Goal: Task Accomplishment & Management: Use online tool/utility

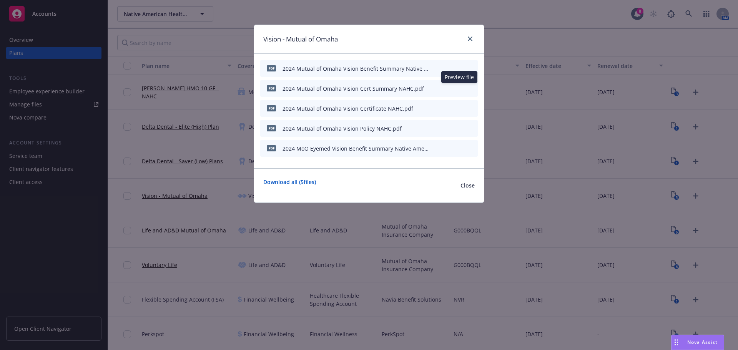
click at [458, 88] on icon "preview file" at bounding box center [458, 87] width 7 height 5
click at [471, 40] on icon "close" at bounding box center [470, 39] width 5 height 5
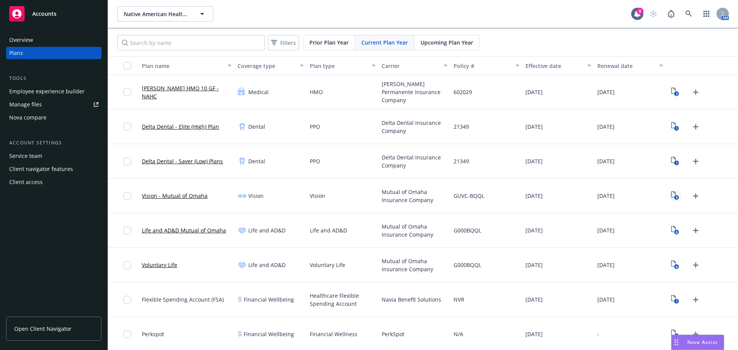
click at [671, 196] on icon "5" at bounding box center [675, 195] width 8 height 9
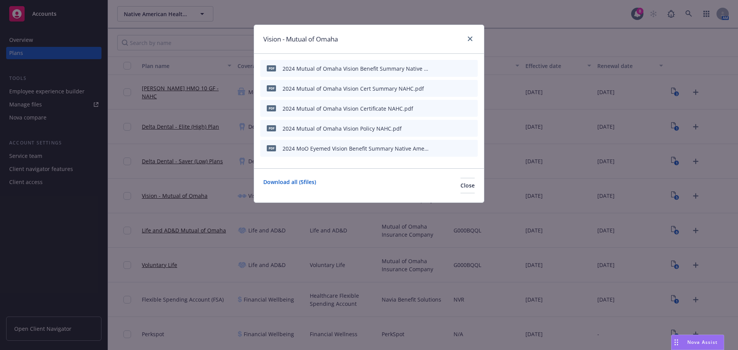
click at [434, 86] on icon "button" at bounding box center [434, 88] width 5 height 5
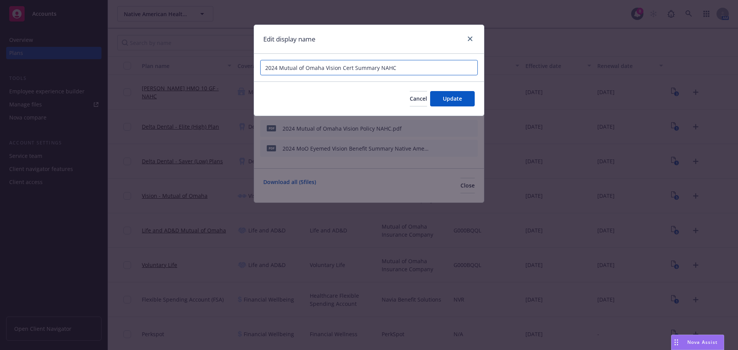
drag, startPoint x: 377, startPoint y: 67, endPoint x: 341, endPoint y: 67, distance: 36.5
click at [341, 67] on input "2024 Mutual of Omaha Vision Cert Summary NAHC" at bounding box center [369, 67] width 218 height 15
type input "2024 Mutual of Omaha Vision Schedule NAHC"
click at [441, 102] on button "Update" at bounding box center [452, 98] width 45 height 15
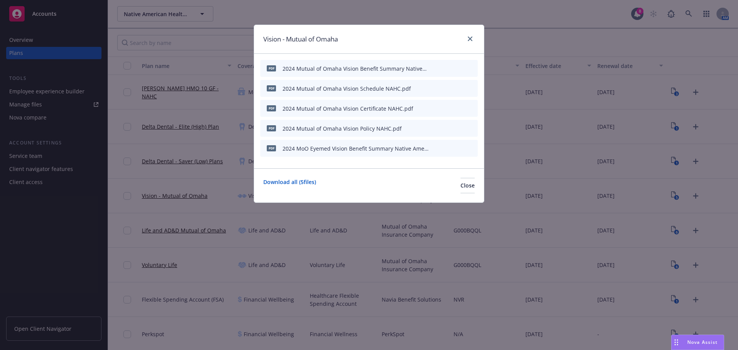
click at [458, 67] on icon "preview file" at bounding box center [458, 67] width 7 height 5
click at [471, 68] on icon "archive file" at bounding box center [470, 68] width 5 height 6
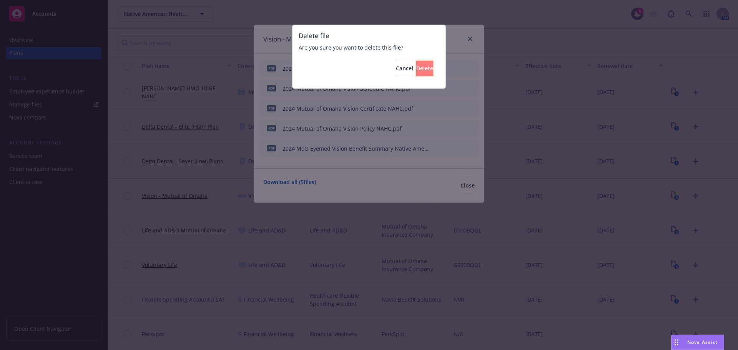
click at [426, 66] on button "Delete" at bounding box center [424, 68] width 17 height 15
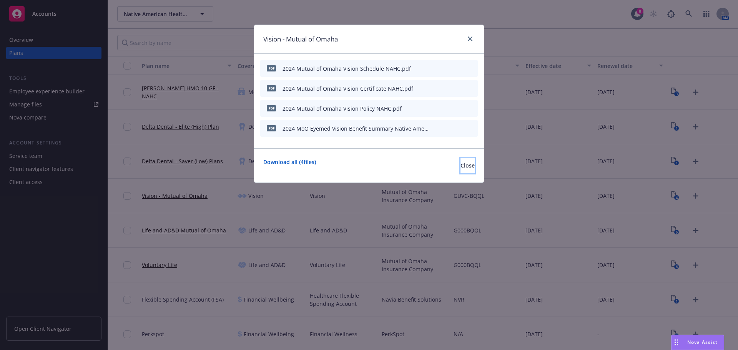
click at [461, 165] on span "Close" at bounding box center [468, 165] width 14 height 7
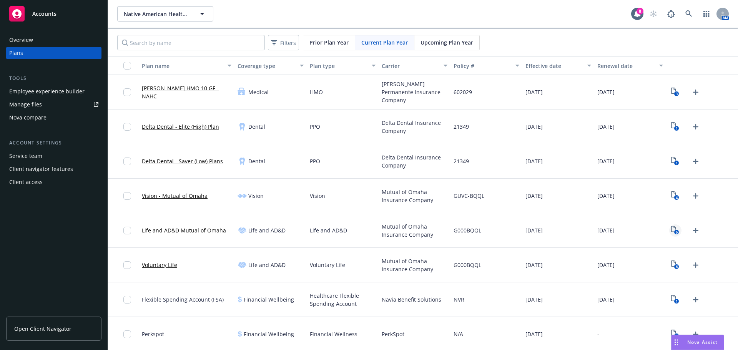
click at [671, 230] on icon "6" at bounding box center [675, 230] width 8 height 9
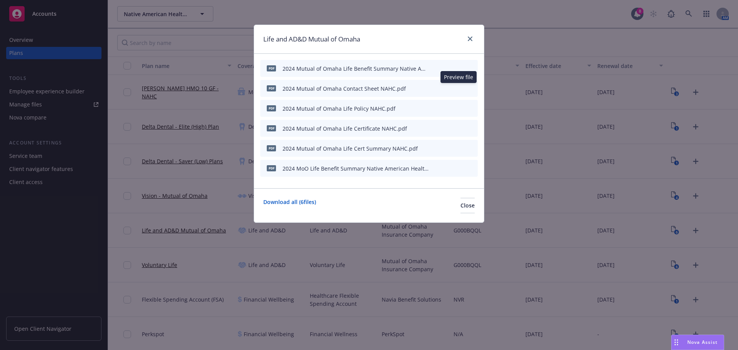
click at [456, 90] on icon "preview file" at bounding box center [458, 87] width 7 height 5
click at [468, 88] on div at bounding box center [454, 89] width 42 height 8
click at [474, 88] on icon "archive file" at bounding box center [471, 88] width 6 height 6
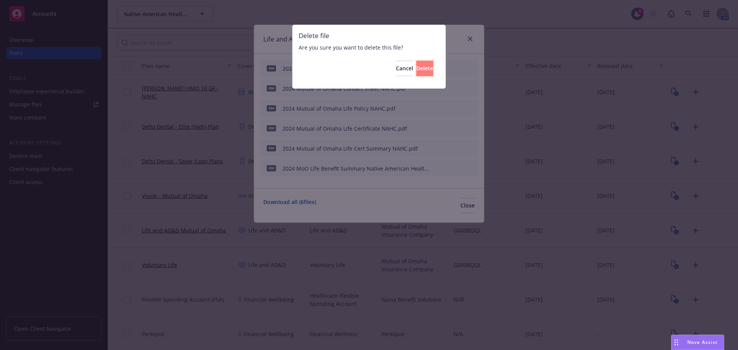
click at [429, 70] on button "Delete" at bounding box center [424, 68] width 17 height 15
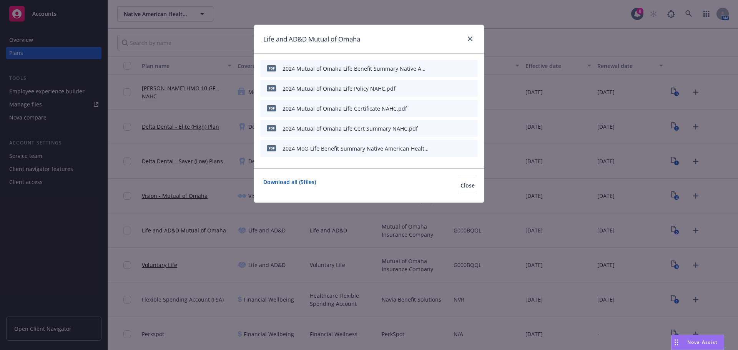
click at [460, 128] on icon "preview file" at bounding box center [458, 127] width 7 height 5
click at [459, 147] on icon "preview file" at bounding box center [458, 147] width 7 height 5
click at [456, 68] on icon "preview file" at bounding box center [458, 67] width 7 height 5
click at [471, 151] on button at bounding box center [472, 149] width 6 height 8
click at [471, 147] on icon "archive file" at bounding box center [470, 148] width 5 height 6
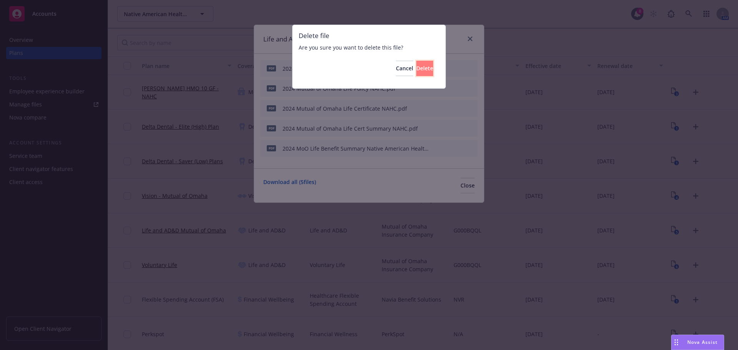
click at [417, 68] on span "Delete" at bounding box center [424, 68] width 17 height 7
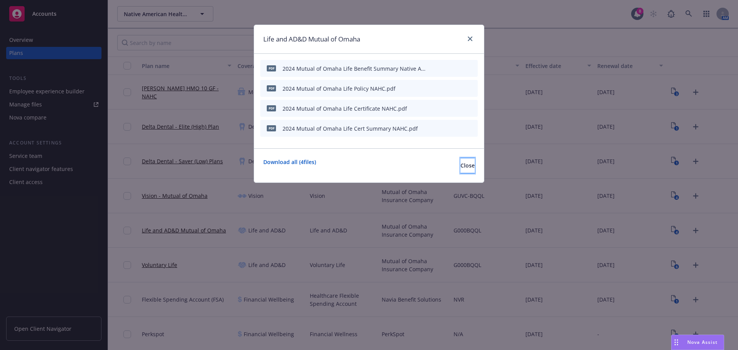
click at [461, 166] on span "Close" at bounding box center [468, 165] width 14 height 7
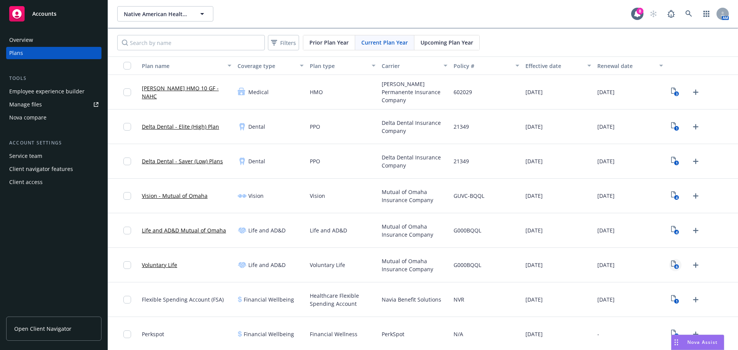
click at [671, 266] on icon "6" at bounding box center [675, 265] width 8 height 9
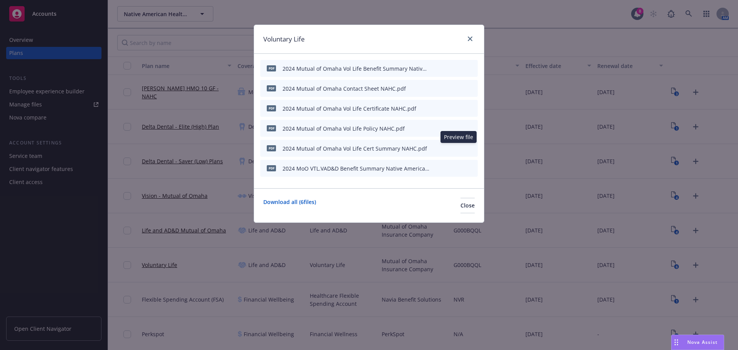
click at [457, 148] on icon "preview file" at bounding box center [458, 147] width 7 height 5
click at [458, 67] on icon "preview file" at bounding box center [458, 67] width 7 height 5
click at [458, 169] on icon "preview file" at bounding box center [458, 167] width 7 height 5
click at [471, 169] on icon "archive file" at bounding box center [470, 168] width 5 height 6
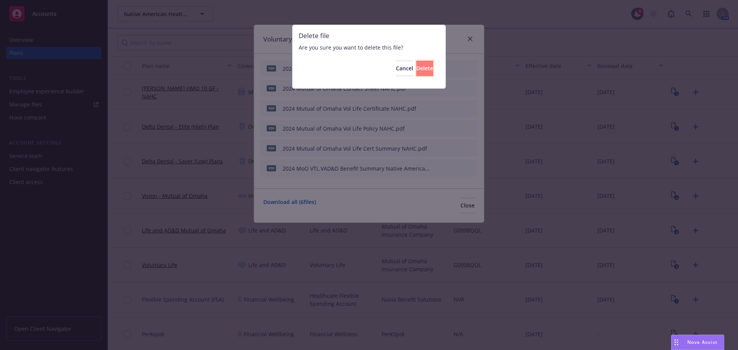
click at [422, 67] on button "Delete" at bounding box center [424, 68] width 17 height 15
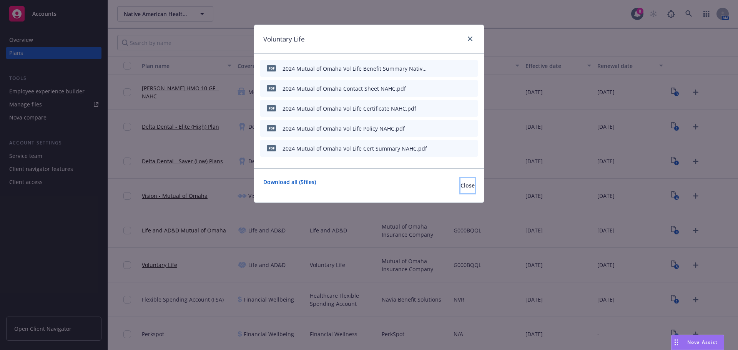
click at [462, 190] on button "Close" at bounding box center [468, 185] width 14 height 15
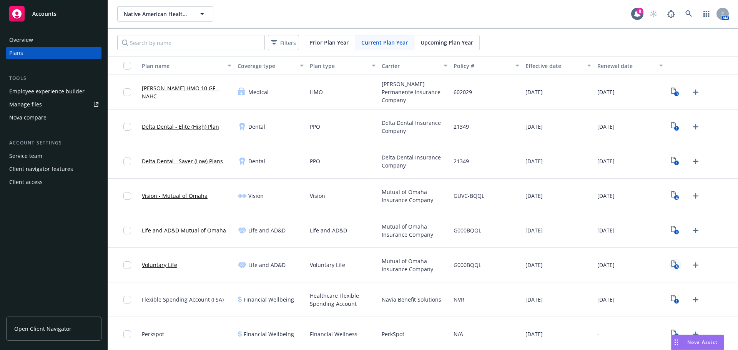
click at [671, 264] on icon "View Plan Documents" at bounding box center [673, 264] width 5 height 6
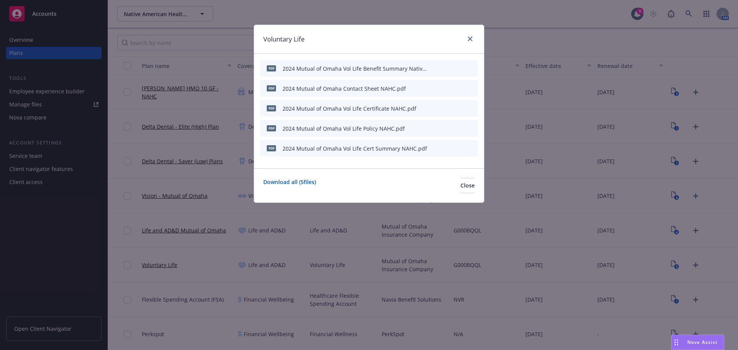
click at [472, 88] on icon "archive file" at bounding box center [470, 88] width 5 height 6
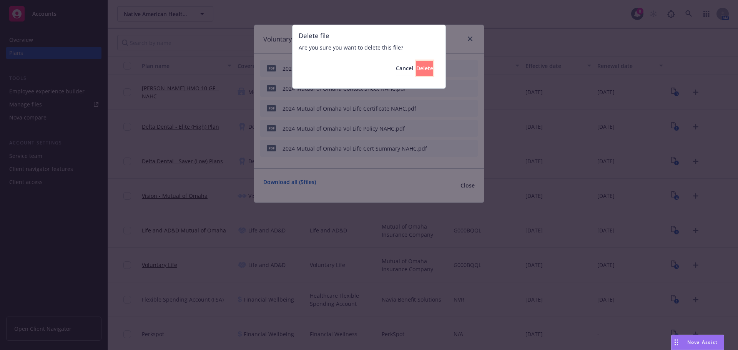
click at [424, 70] on button "Delete" at bounding box center [424, 68] width 17 height 15
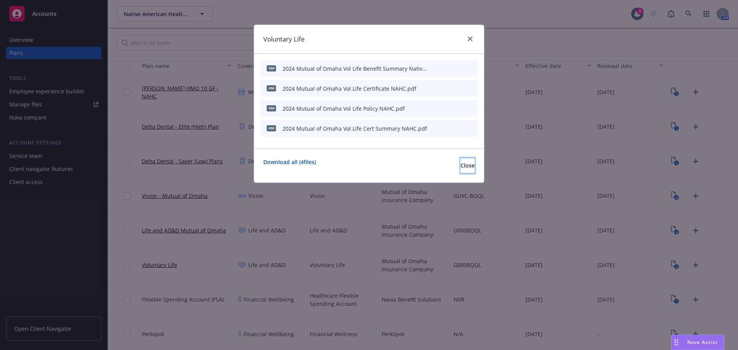
click at [463, 169] on button "Close" at bounding box center [468, 165] width 14 height 15
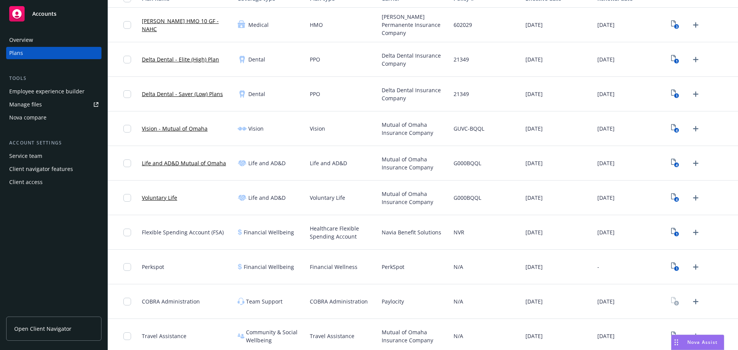
scroll to position [71, 0]
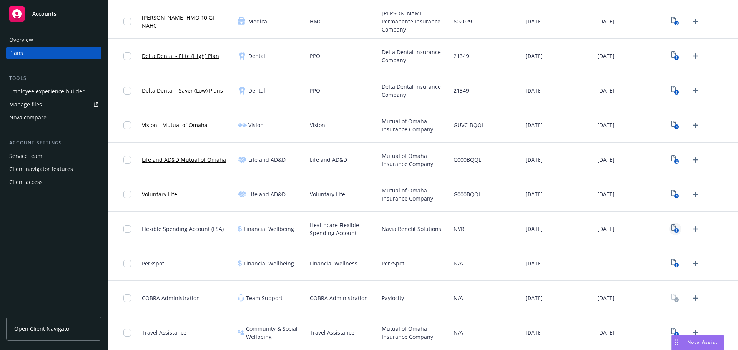
click at [671, 228] on icon "1" at bounding box center [675, 229] width 8 height 9
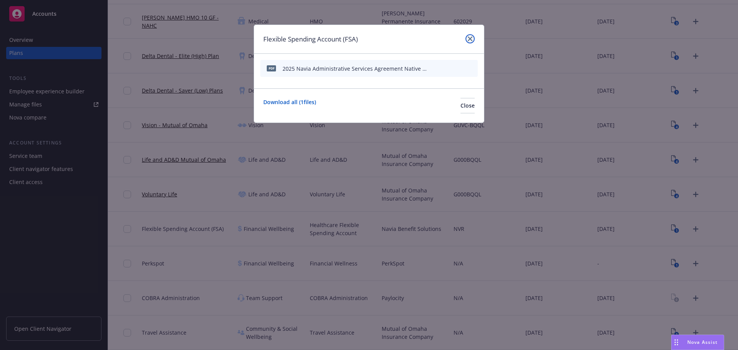
click at [474, 37] on link "close" at bounding box center [470, 38] width 9 height 9
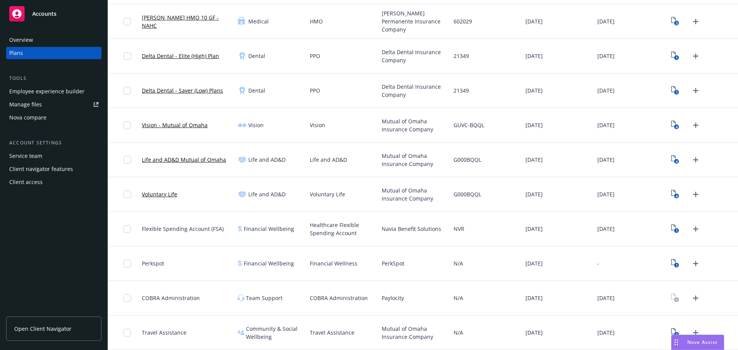
click at [38, 325] on span "Open Client Navigator" at bounding box center [42, 329] width 57 height 8
click at [676, 230] on text "1" at bounding box center [677, 230] width 2 height 5
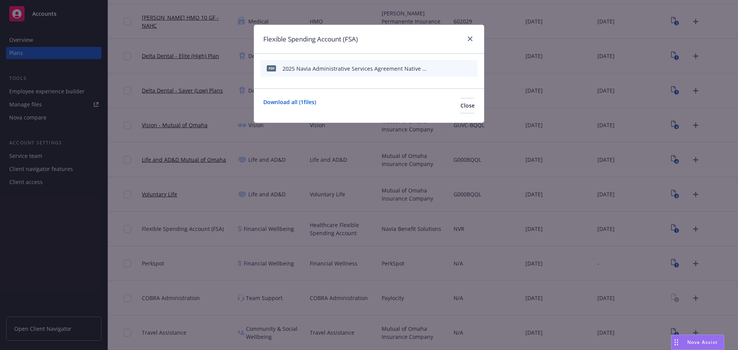
click at [444, 67] on icon "download file" at bounding box center [446, 68] width 6 height 6
click at [473, 67] on icon "archive file" at bounding box center [470, 68] width 5 height 6
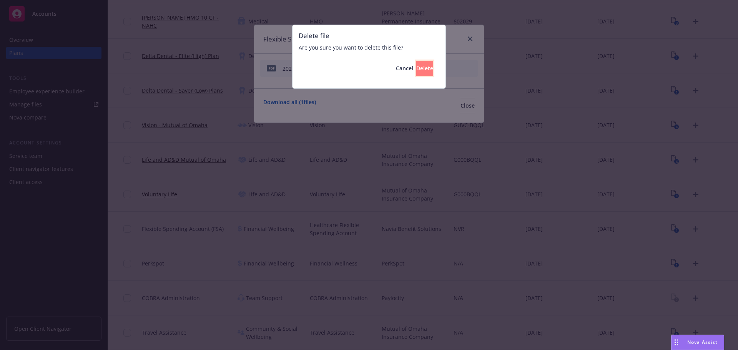
click at [421, 69] on button "Delete" at bounding box center [424, 68] width 17 height 15
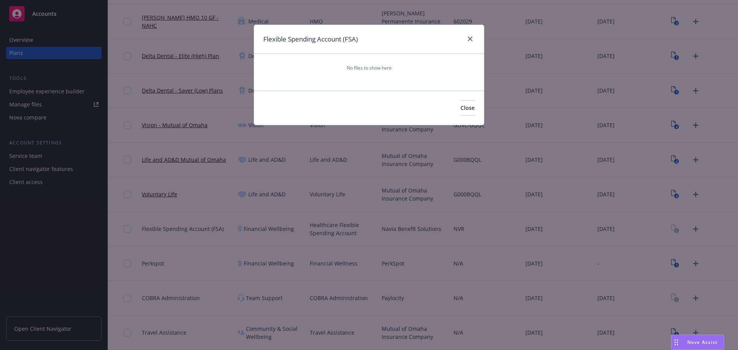
click at [31, 105] on div "Flexible Spending Account (FSA) No files to show here Close" at bounding box center [369, 175] width 738 height 350
click at [461, 110] on span "Close" at bounding box center [468, 107] width 14 height 7
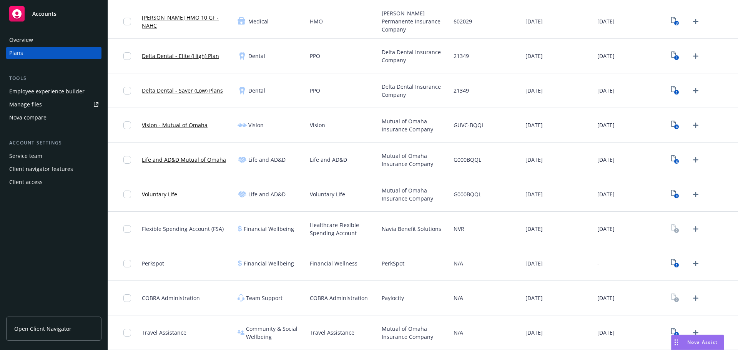
click at [22, 105] on div "Manage files" at bounding box center [25, 104] width 33 height 12
click at [56, 330] on span "Open Client Navigator" at bounding box center [42, 329] width 57 height 8
click at [669, 329] on div "1" at bounding box center [685, 333] width 33 height 12
click at [671, 332] on icon "1" at bounding box center [675, 332] width 8 height 9
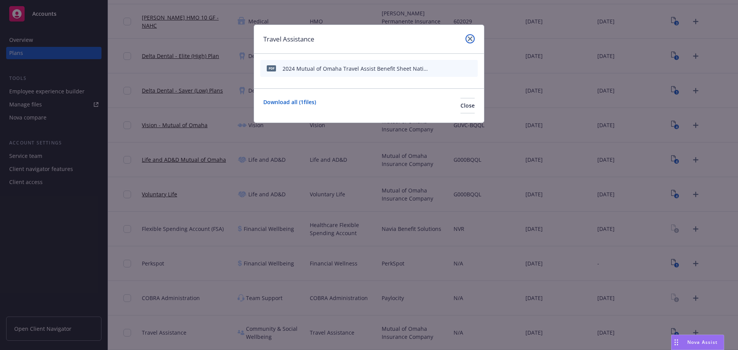
click at [468, 38] on icon "close" at bounding box center [470, 39] width 5 height 5
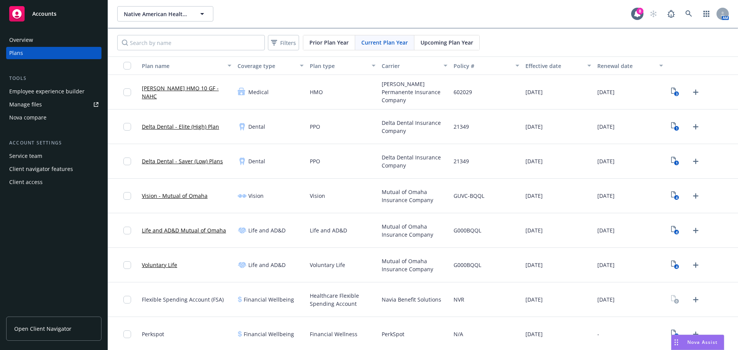
click at [43, 330] on span "Open Client Navigator" at bounding box center [42, 329] width 57 height 8
click at [691, 340] on span "Nova Assist" at bounding box center [702, 342] width 30 height 7
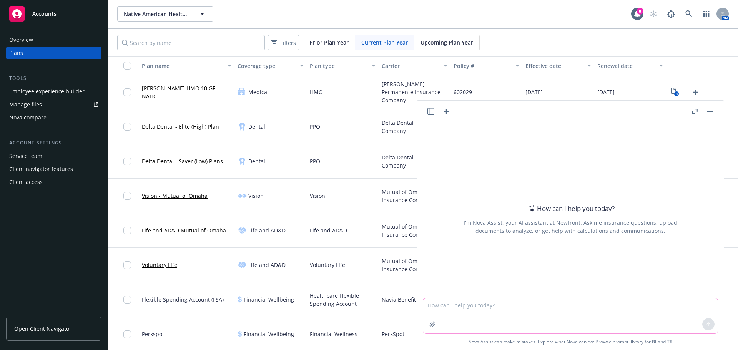
click at [441, 310] on textarea at bounding box center [570, 315] width 295 height 35
paste textarea "Please confirm which of the benefit changes apply to the plans? Please outline …"
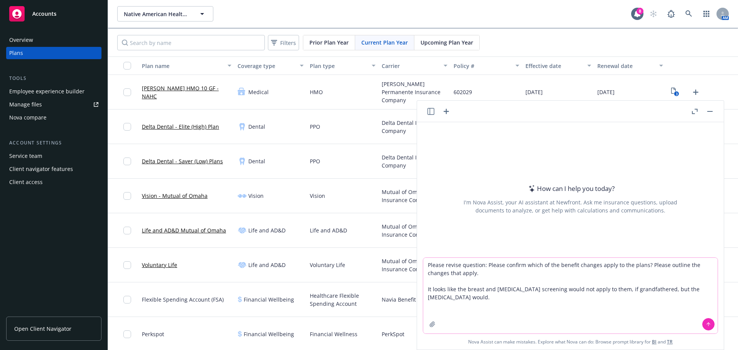
type textarea "Please revise question: Please confirm which of the benefit changes apply to th…"
click at [707, 323] on icon at bounding box center [708, 324] width 5 height 5
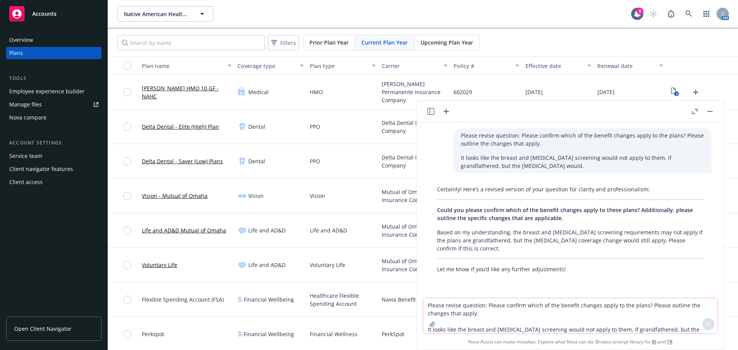
click at [453, 308] on textarea "Please revise question: Please confirm which of the benefit changes apply to th…" at bounding box center [570, 315] width 295 height 35
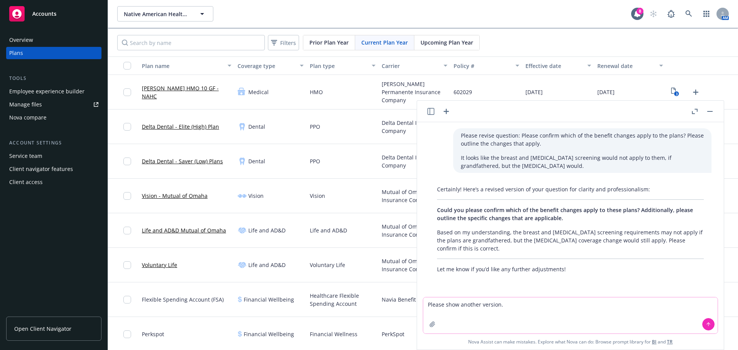
type textarea "Please show another version."
click at [706, 322] on icon at bounding box center [708, 324] width 5 height 5
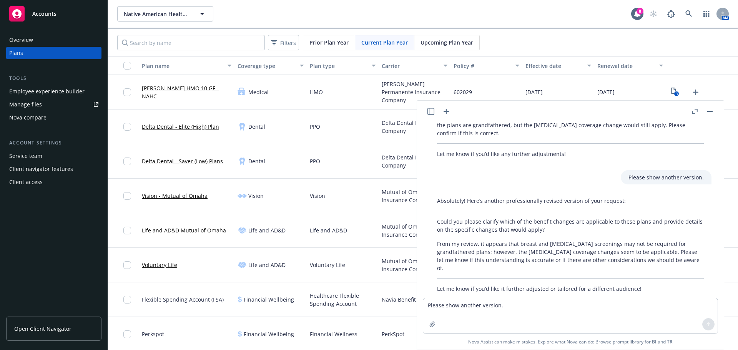
scroll to position [77, 0]
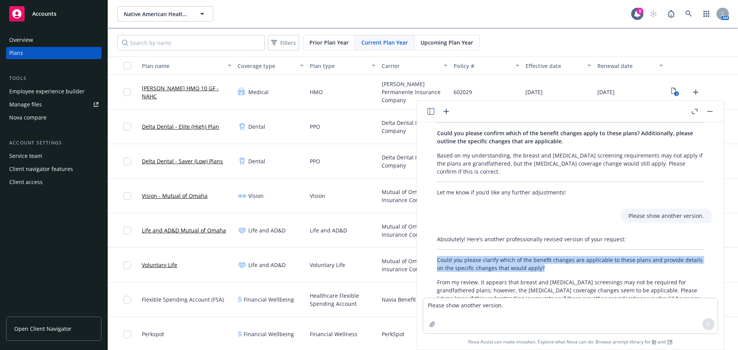
drag, startPoint x: 437, startPoint y: 261, endPoint x: 524, endPoint y: 262, distance: 86.5
click at [547, 266] on p "Could you please clarify which of the benefit changes are applicable to these p…" at bounding box center [570, 264] width 267 height 16
copy p "Could you please clarify which of the benefit changes are applicable to these p…"
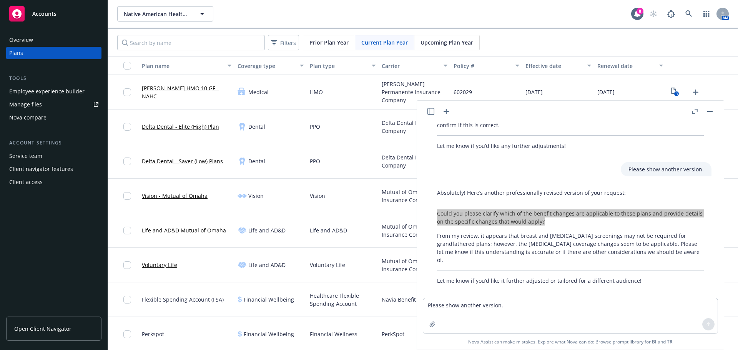
scroll to position [124, 0]
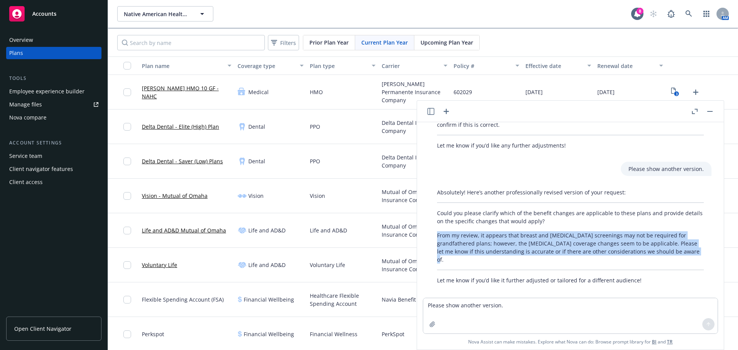
drag, startPoint x: 438, startPoint y: 233, endPoint x: 621, endPoint y: 251, distance: 184.3
click at [680, 256] on div "Absolutely! Here’s another professionally revised version of your request: Coul…" at bounding box center [570, 236] width 282 height 102
copy p "From my review, it appears that breast and cervical cancer screenings may not b…"
click at [709, 110] on button "button" at bounding box center [710, 111] width 9 height 9
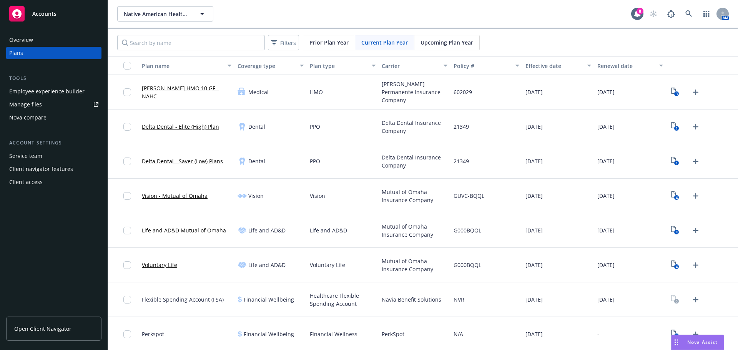
click at [49, 334] on link "Open Client Navigator" at bounding box center [53, 329] width 95 height 24
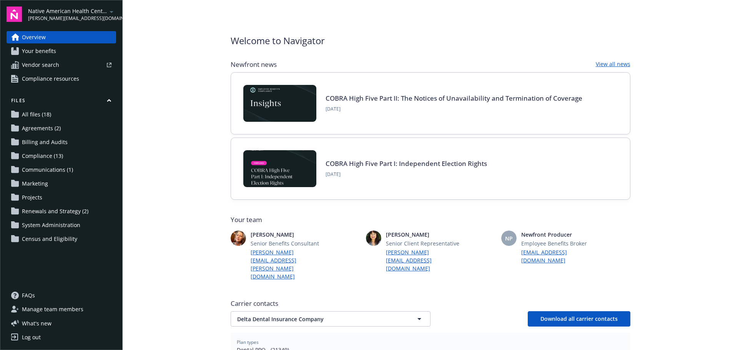
click at [41, 130] on span "Agreements (2)" at bounding box center [41, 128] width 39 height 12
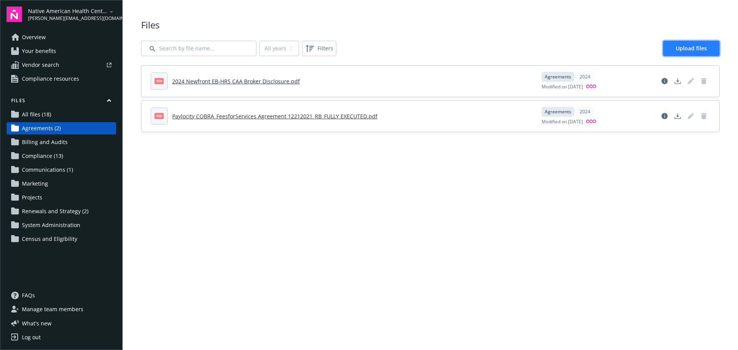
click at [671, 48] on link "Upload files" at bounding box center [691, 48] width 57 height 15
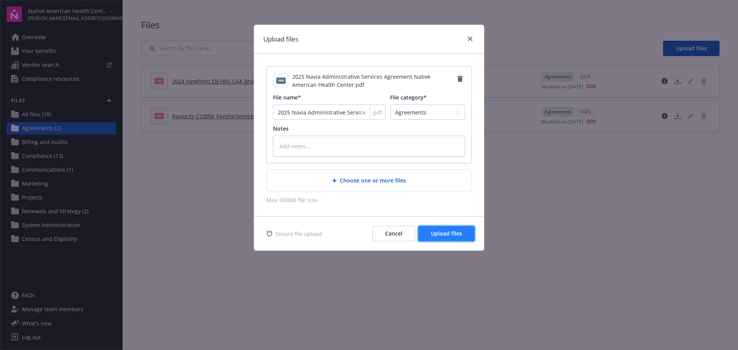
click at [451, 237] on span "Upload files" at bounding box center [446, 233] width 31 height 7
type textarea "x"
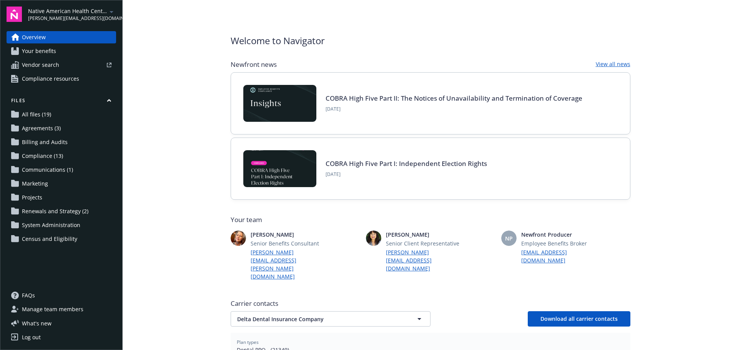
click at [40, 46] on span "Your benefits" at bounding box center [39, 51] width 34 height 12
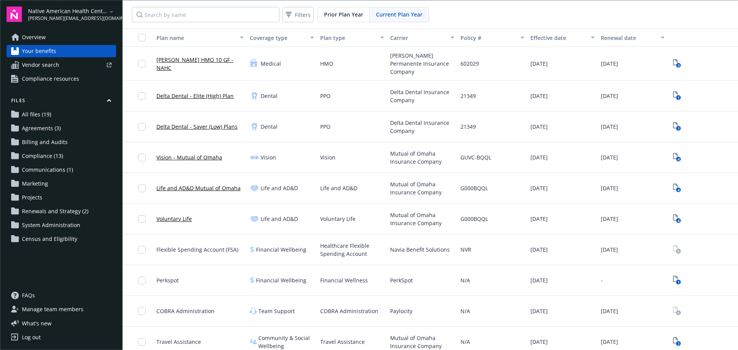
click at [47, 52] on span "Your benefits" at bounding box center [39, 51] width 34 height 12
click at [33, 35] on span "Overview" at bounding box center [34, 37] width 24 height 12
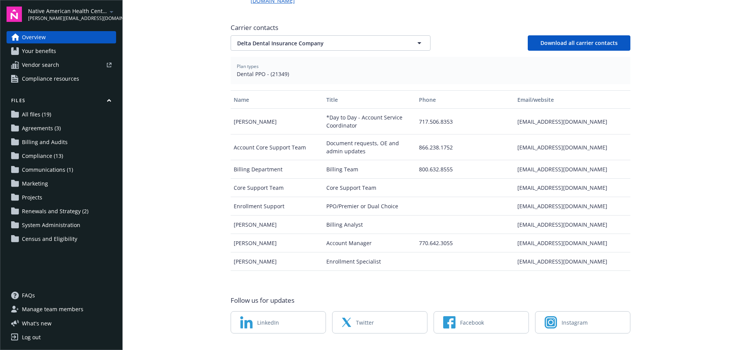
scroll to position [277, 0]
click at [419, 37] on icon "button" at bounding box center [419, 41] width 9 height 9
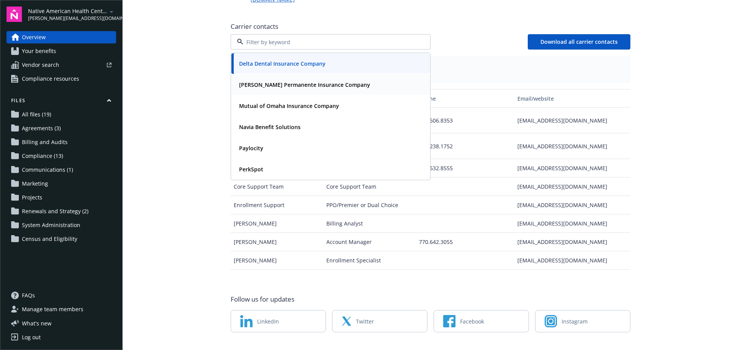
click at [287, 81] on strong "Kaiser Permanente Insurance Company" at bounding box center [304, 84] width 131 height 7
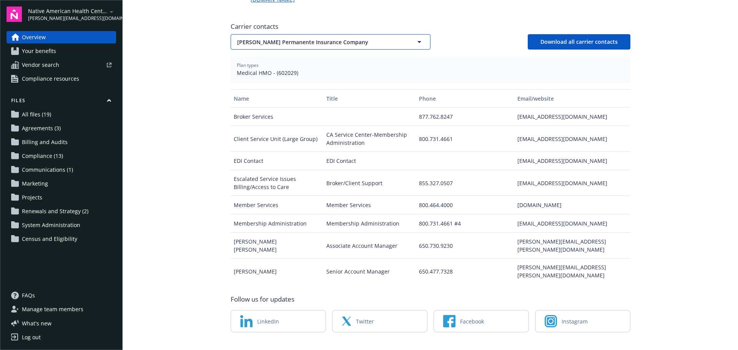
click at [415, 37] on icon "button" at bounding box center [419, 41] width 9 height 9
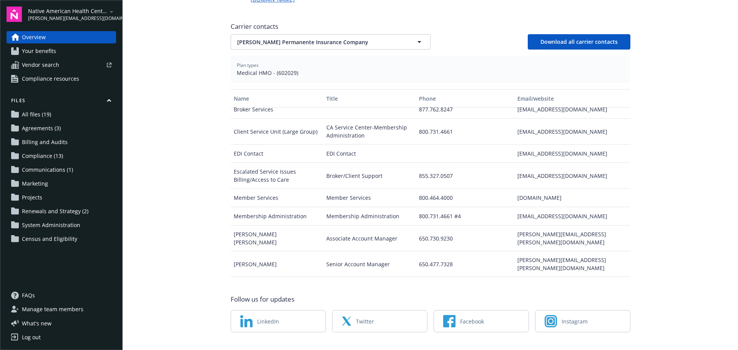
scroll to position [9, 0]
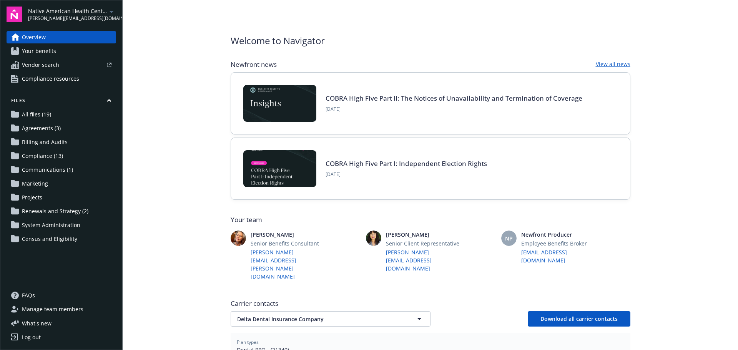
click at [41, 130] on span "Agreements (3)" at bounding box center [41, 128] width 39 height 12
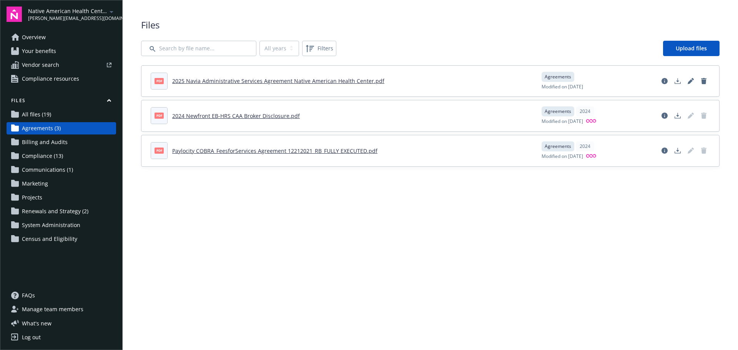
click at [52, 62] on span "Vendor search" at bounding box center [40, 65] width 37 height 12
